Goal: Obtain resource: Obtain resource

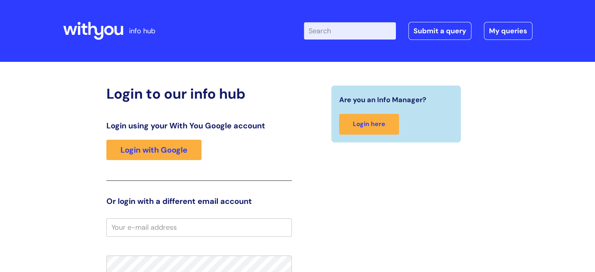
click at [339, 36] on input "Enter your search term here..." at bounding box center [350, 30] width 92 height 17
type input "with you templates"
click button "Search" at bounding box center [0, 0] width 0 height 0
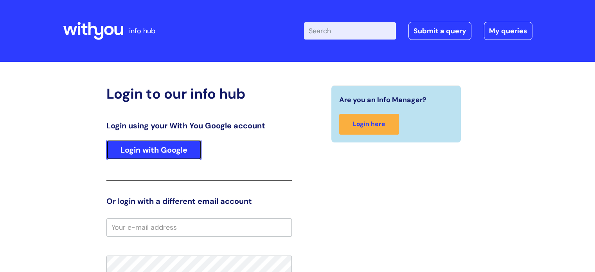
click at [145, 149] on link "Login with Google" at bounding box center [153, 150] width 95 height 20
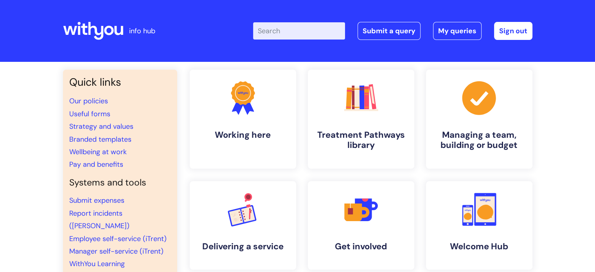
click at [279, 34] on input "Enter your search term here..." at bounding box center [299, 30] width 92 height 17
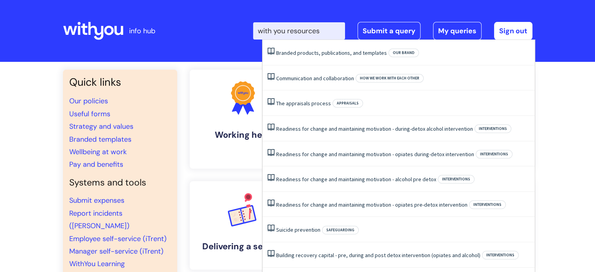
type input "with you resources"
click button "Search" at bounding box center [0, 0] width 0 height 0
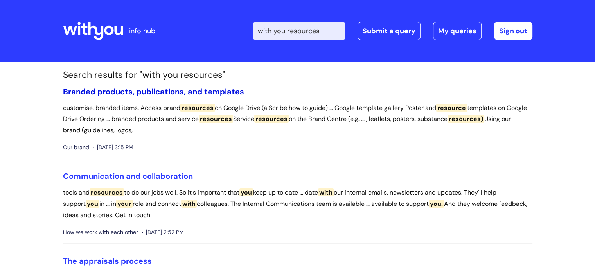
click at [189, 90] on link "Branded products, publications, and templates" at bounding box center [153, 91] width 181 height 10
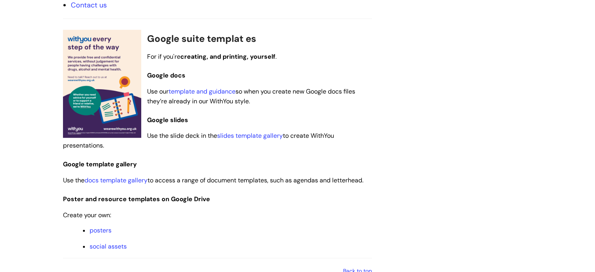
scroll to position [475, 0]
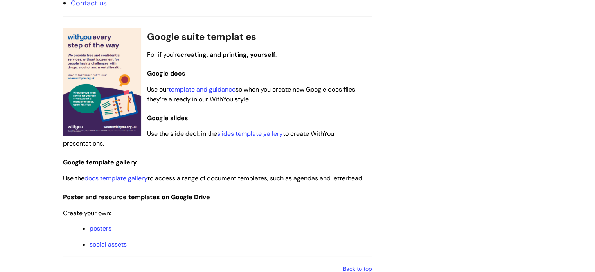
click at [116, 81] on img at bounding box center [102, 82] width 78 height 108
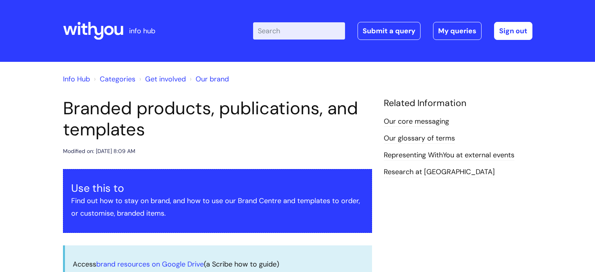
scroll to position [475, 0]
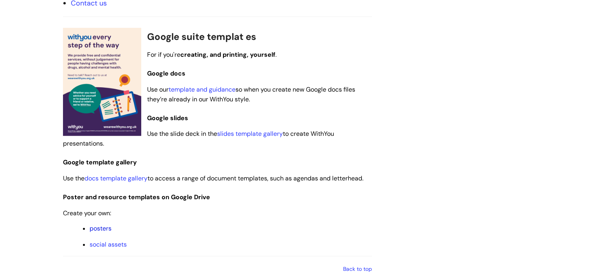
click at [102, 225] on link "posters" at bounding box center [101, 228] width 22 height 8
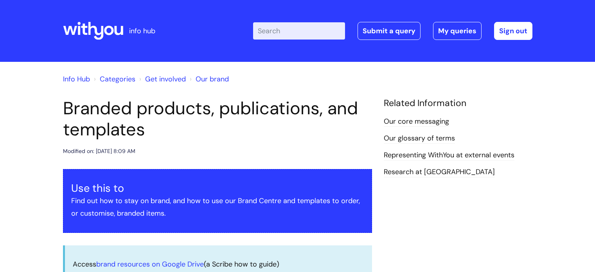
scroll to position [475, 0]
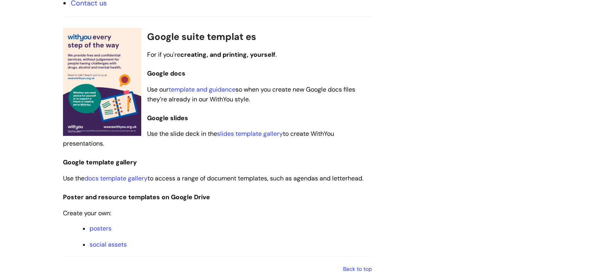
click at [94, 96] on img at bounding box center [102, 82] width 78 height 108
